Goal: Information Seeking & Learning: Learn about a topic

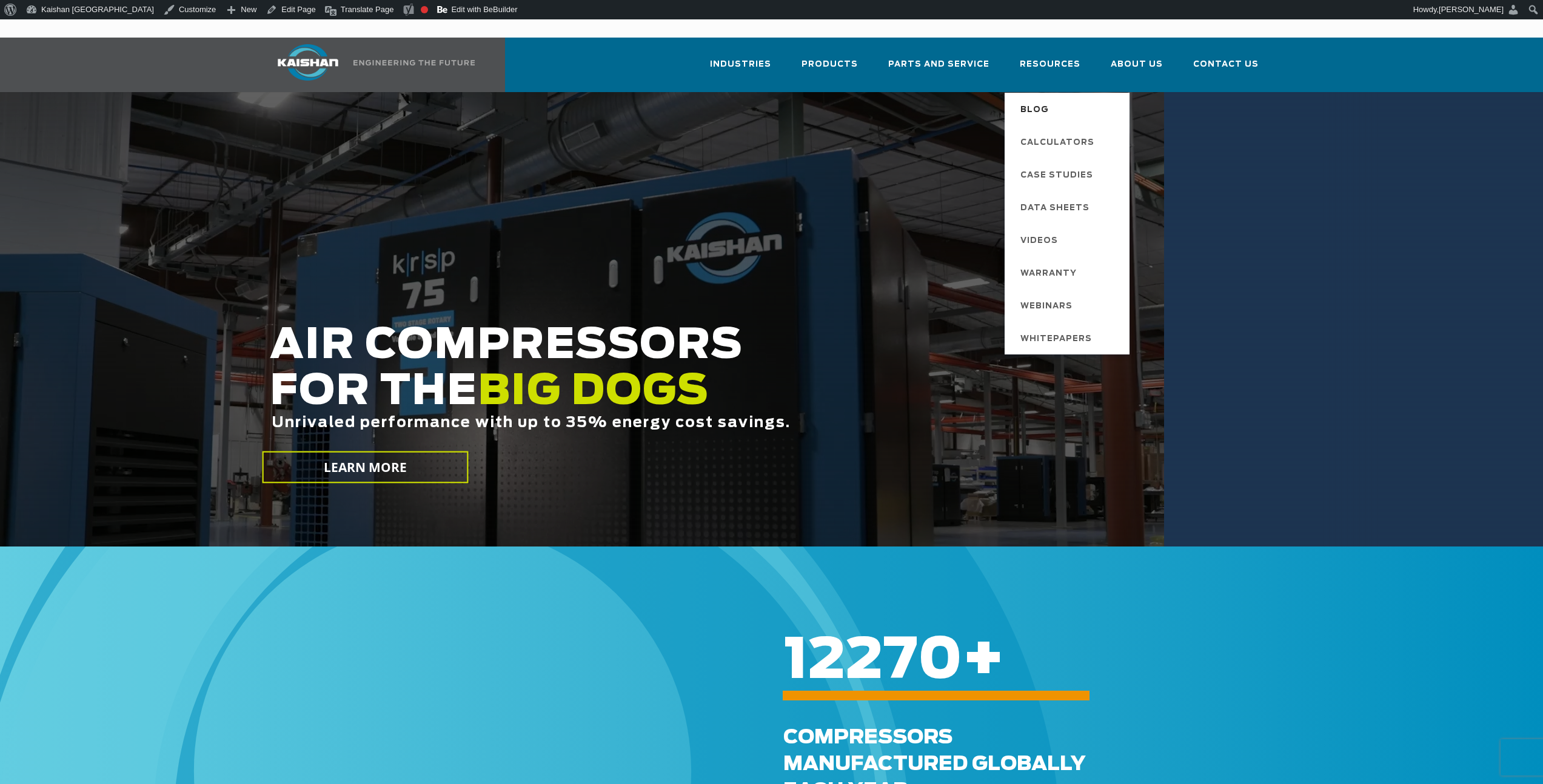
click at [1035, 100] on span "Blog" at bounding box center [1035, 111] width 29 height 21
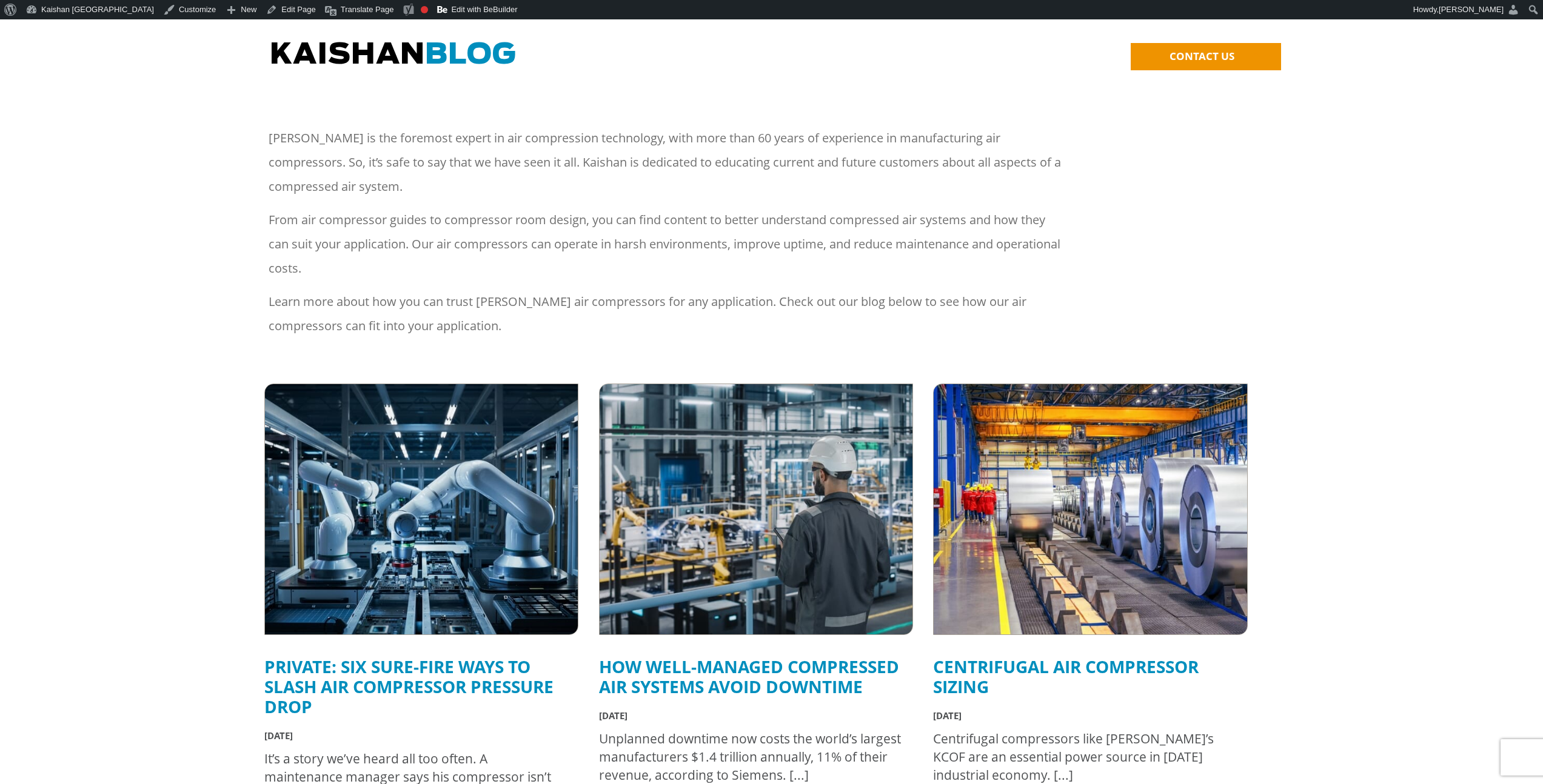
scroll to position [123, 0]
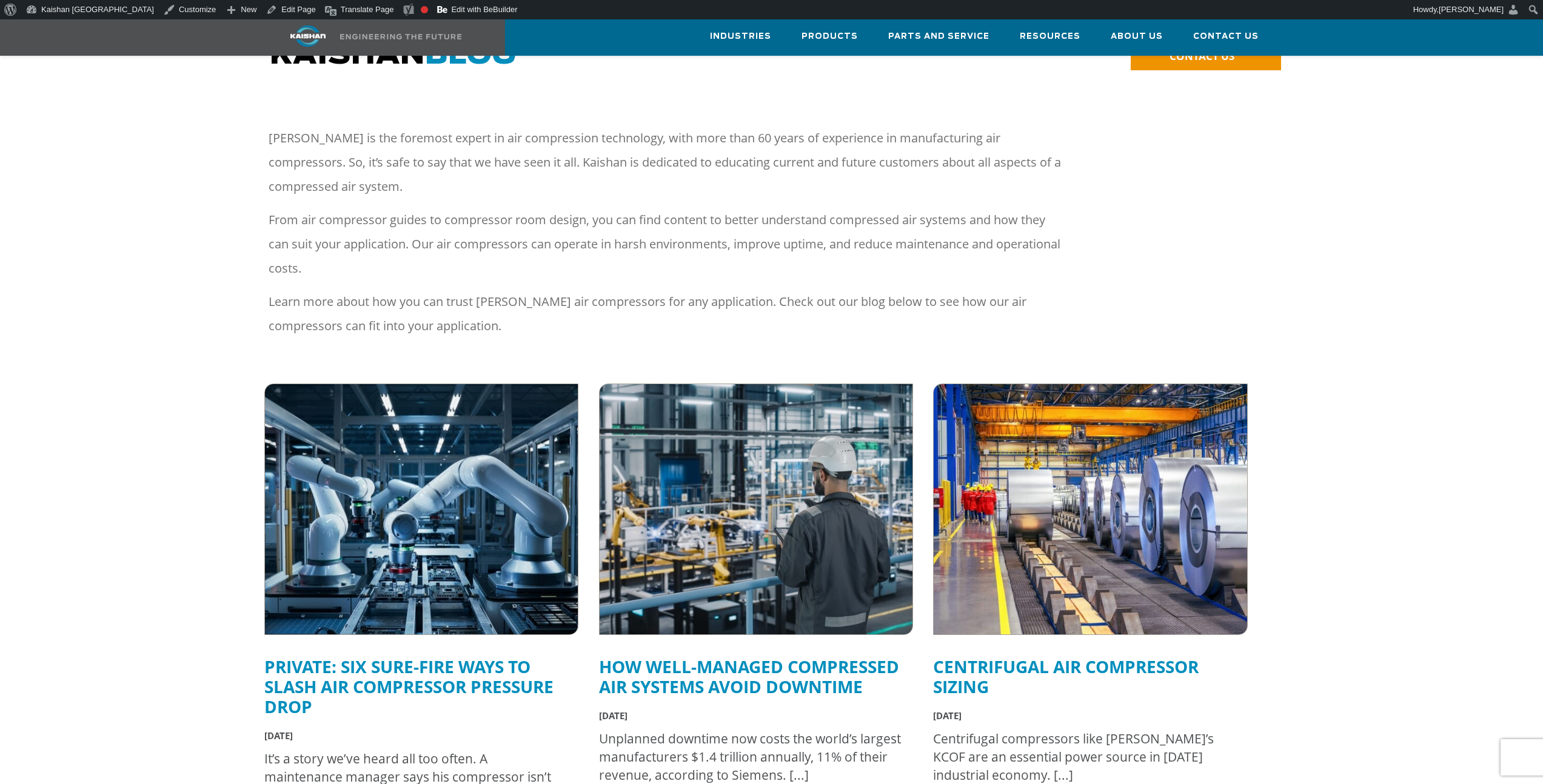
click at [447, 420] on img at bounding box center [421, 509] width 344 height 275
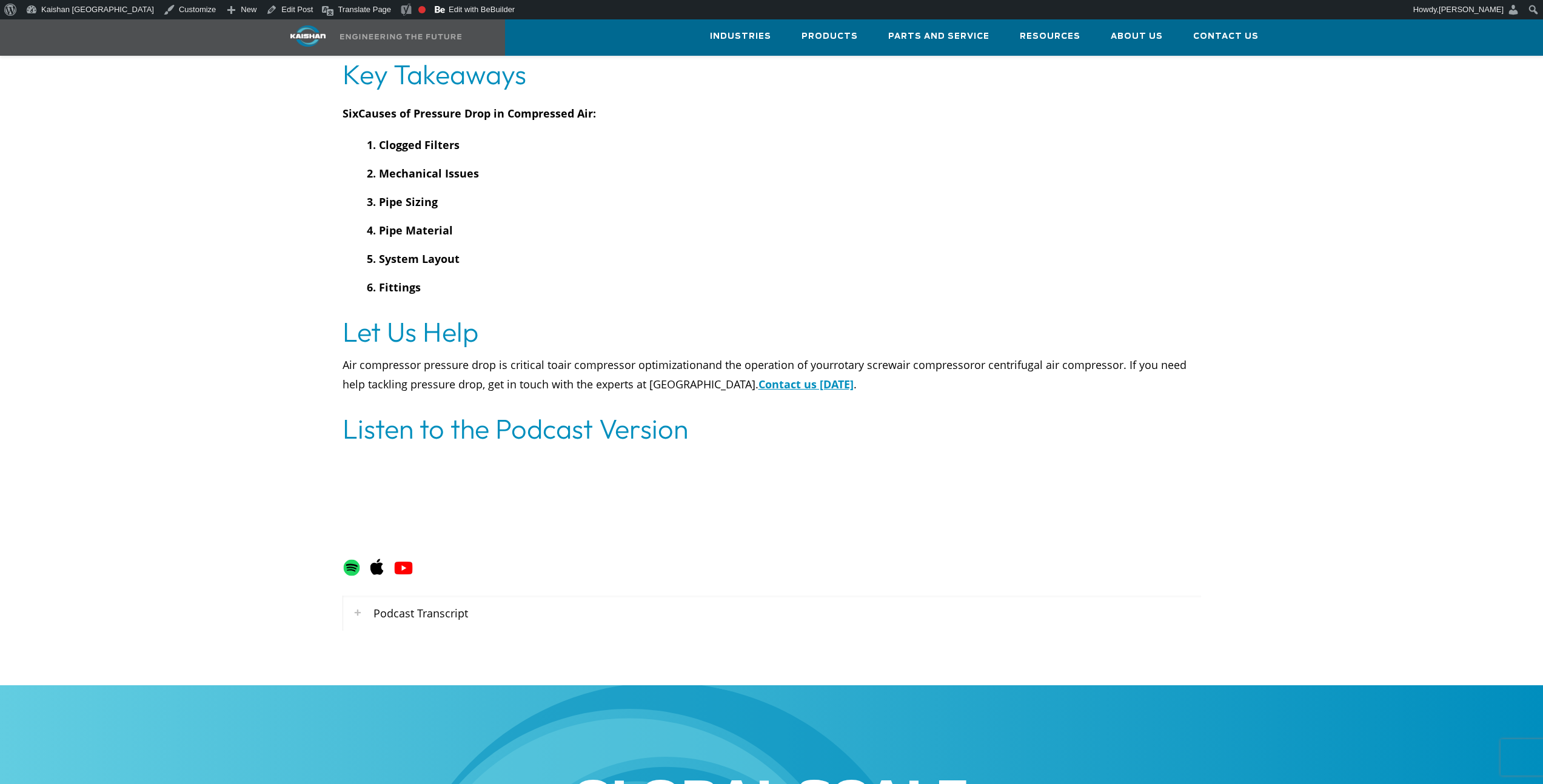
scroll to position [4467, 0]
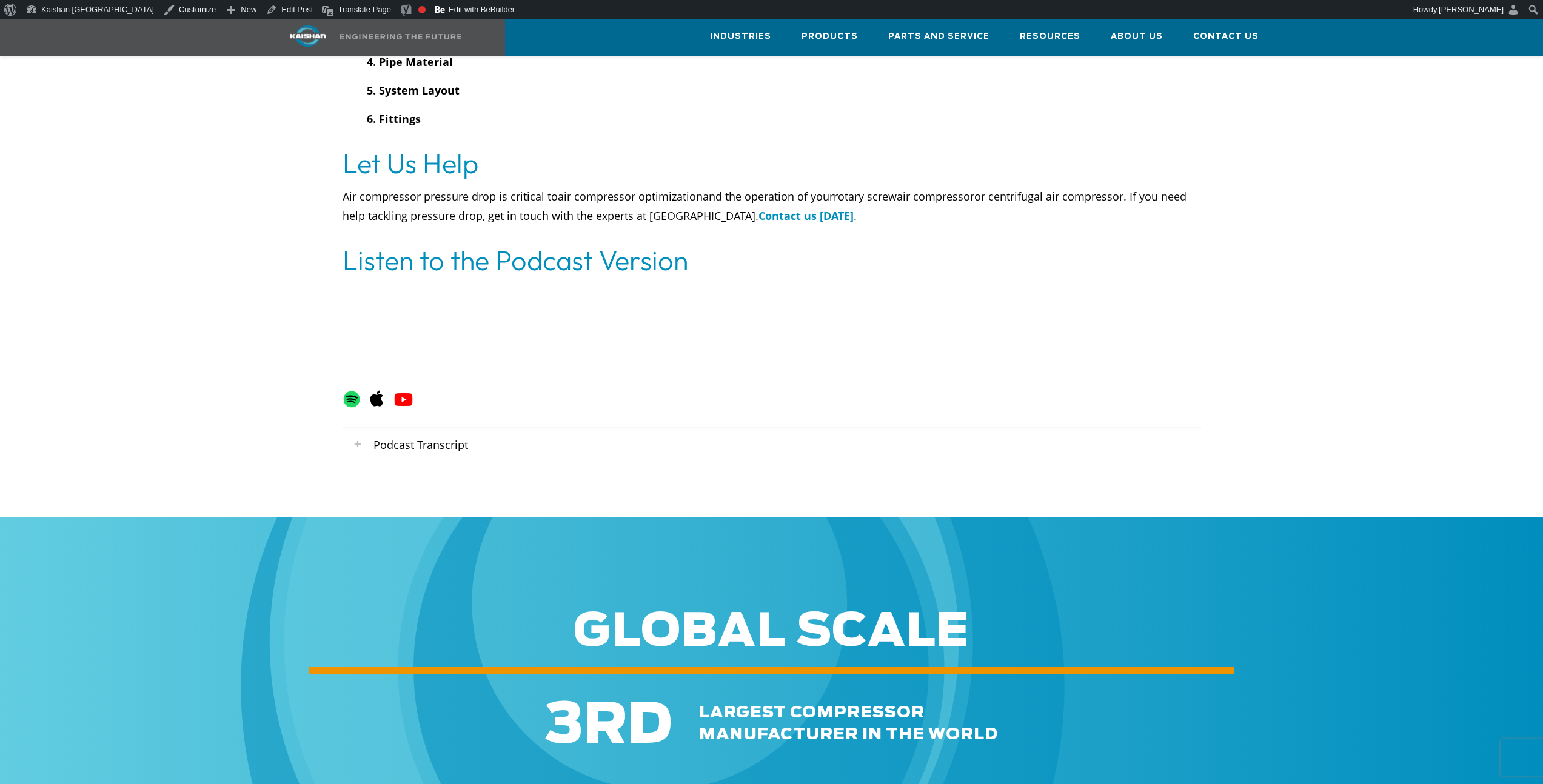
click at [391, 432] on div "Podcast Transcript" at bounding box center [772, 444] width 858 height 35
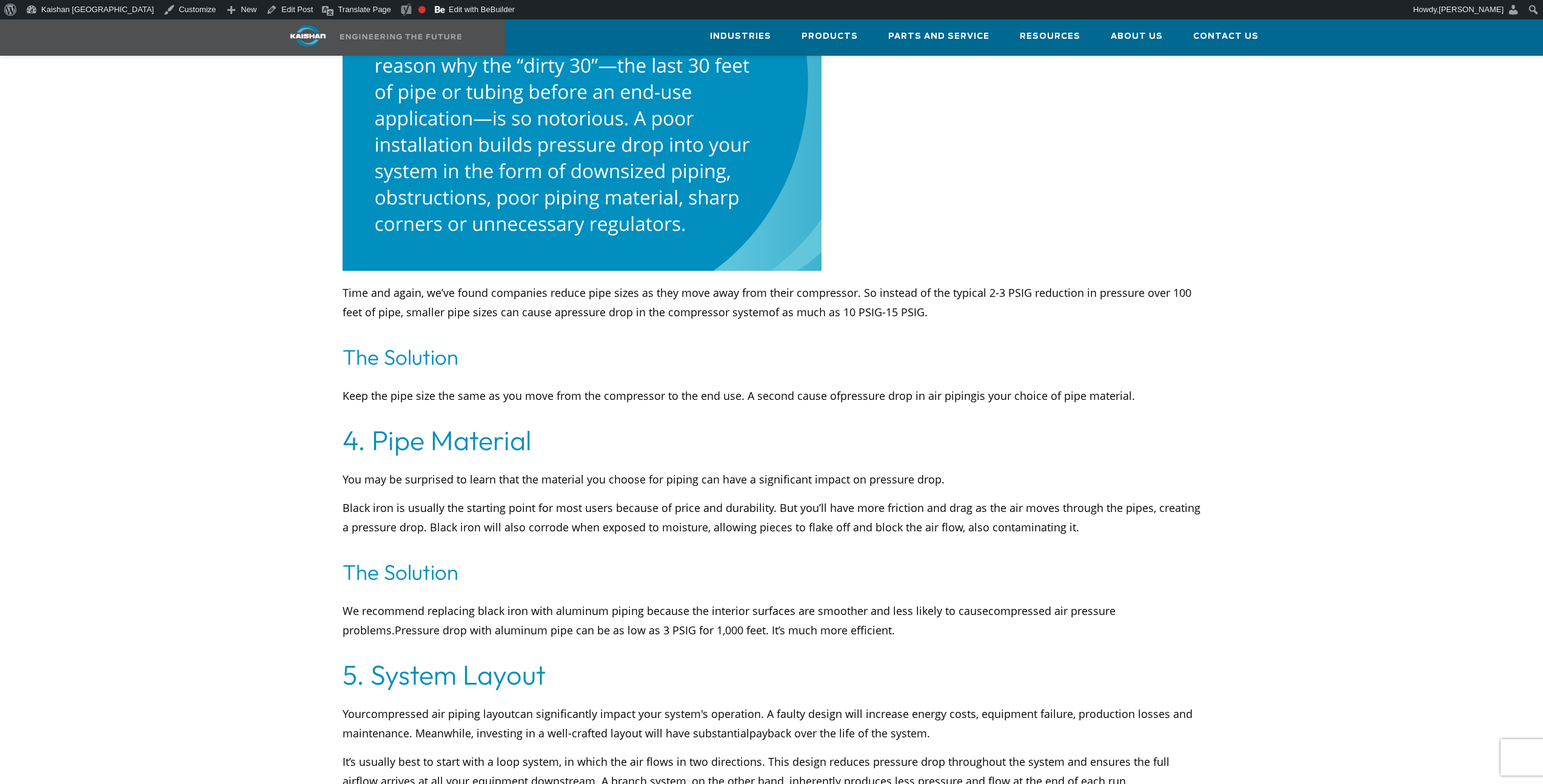
scroll to position [3030, 0]
